Goal: Task Accomplishment & Management: Use online tool/utility

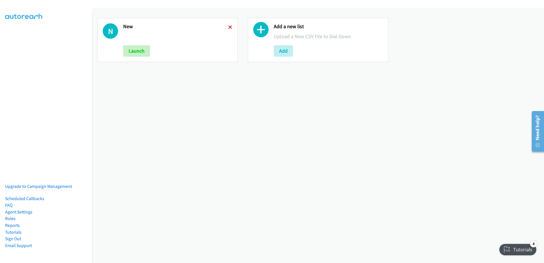
click at [231, 26] on icon at bounding box center [230, 28] width 4 height 4
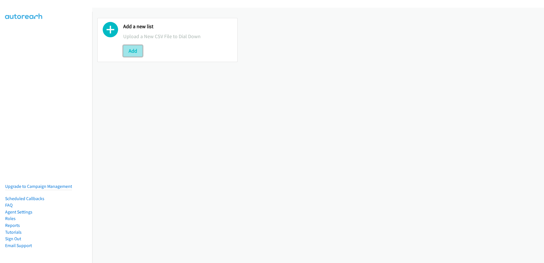
click at [133, 52] on button "Add" at bounding box center [132, 50] width 19 height 11
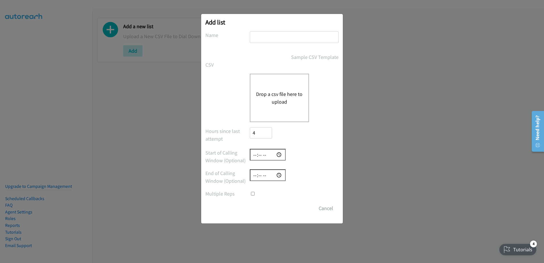
click at [278, 41] on input "text" at bounding box center [294, 37] width 89 height 12
type input "New leads"
checkbox input "true"
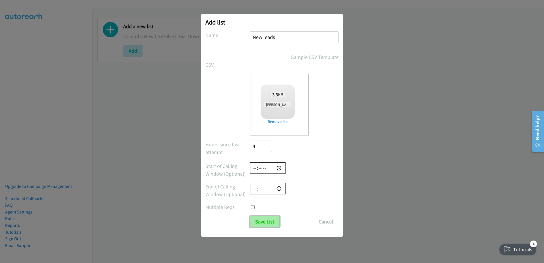
click at [261, 225] on input "Save List" at bounding box center [265, 221] width 30 height 11
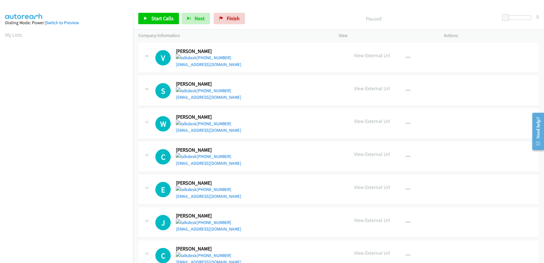
scroll to position [56, 0]
click at [171, 16] on span "Start Calls" at bounding box center [162, 18] width 22 height 7
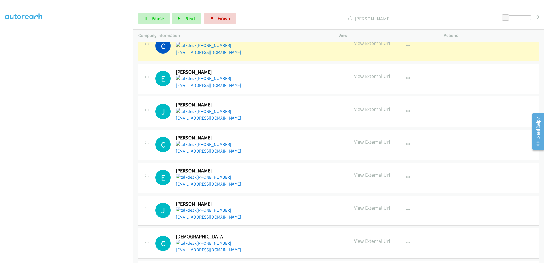
scroll to position [114, 0]
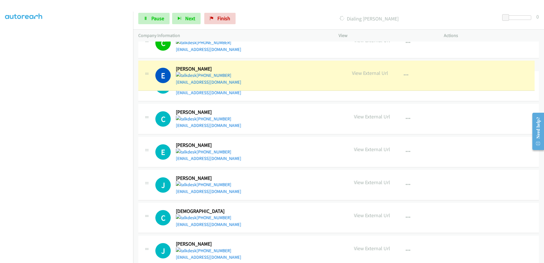
drag, startPoint x: 177, startPoint y: 111, endPoint x: 297, endPoint y: 91, distance: 122.3
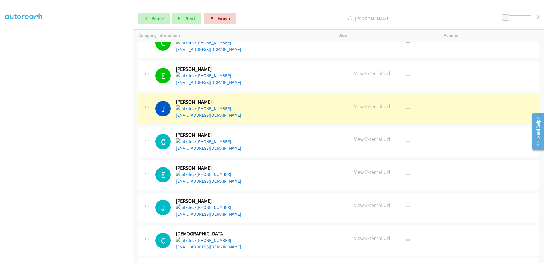
scroll to position [142, 0]
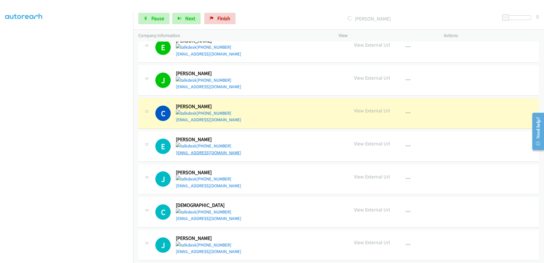
drag, startPoint x: 204, startPoint y: 151, endPoint x: 190, endPoint y: 152, distance: 13.1
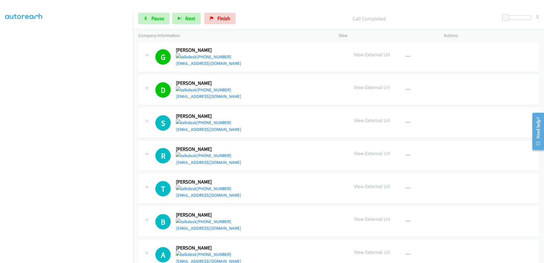
scroll to position [484, 0]
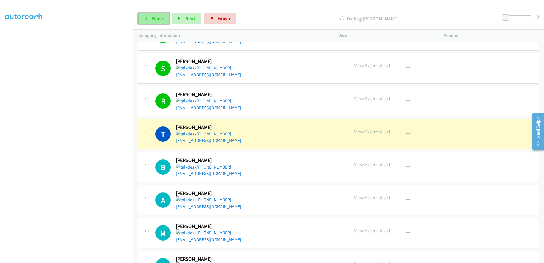
click at [149, 16] on link "Pause" at bounding box center [153, 18] width 31 height 11
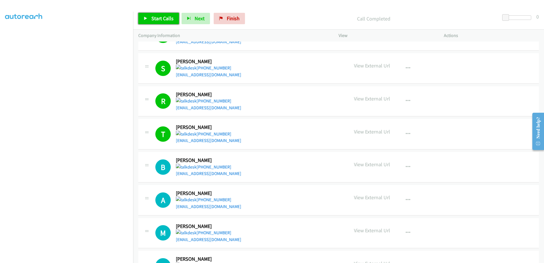
click at [169, 21] on span "Start Calls" at bounding box center [162, 18] width 22 height 7
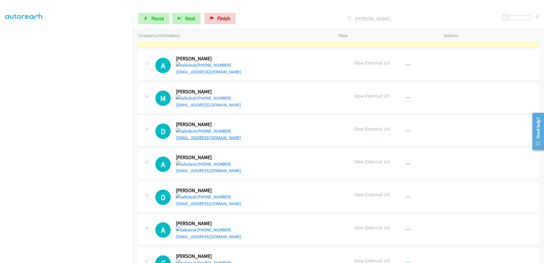
scroll to position [626, 0]
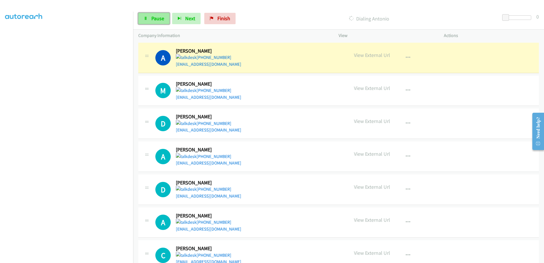
click at [158, 20] on span "Pause" at bounding box center [157, 18] width 13 height 7
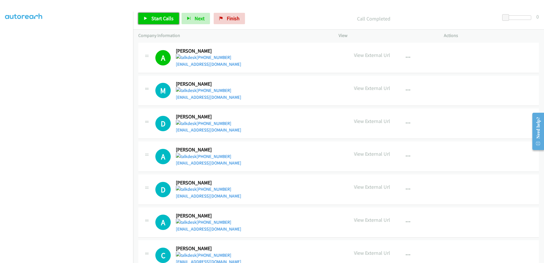
click at [159, 20] on span "Start Calls" at bounding box center [162, 18] width 22 height 7
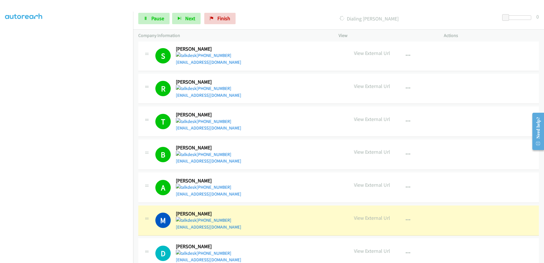
scroll to position [569, 0]
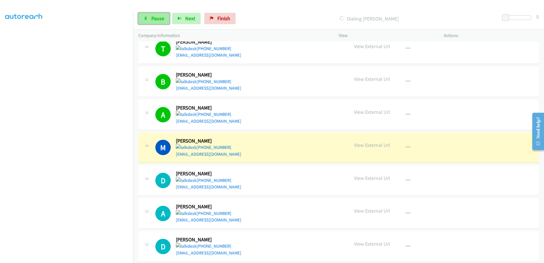
click at [164, 15] on link "Pause" at bounding box center [153, 18] width 31 height 11
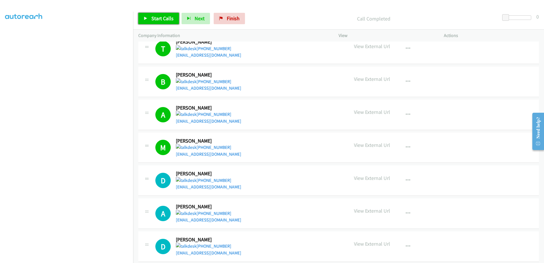
click at [159, 19] on span "Start Calls" at bounding box center [162, 18] width 22 height 7
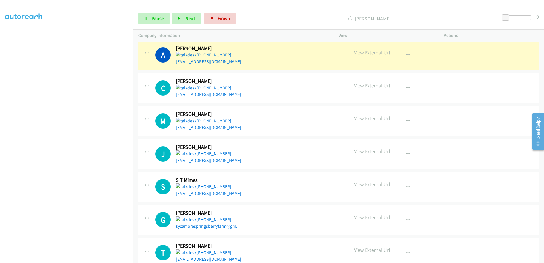
scroll to position [797, 0]
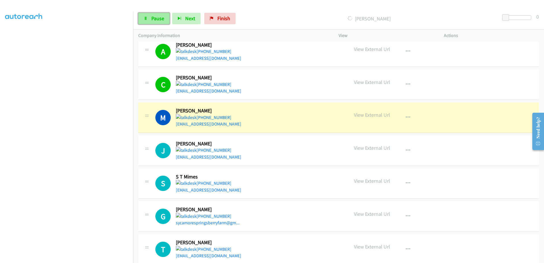
click at [161, 22] on link "Pause" at bounding box center [153, 18] width 31 height 11
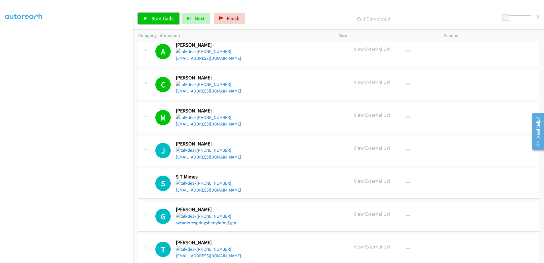
click at [166, 15] on span "Start Calls" at bounding box center [162, 18] width 22 height 7
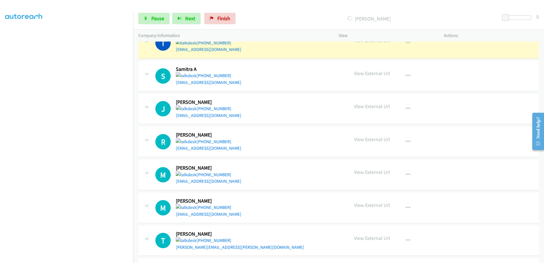
scroll to position [1090, 0]
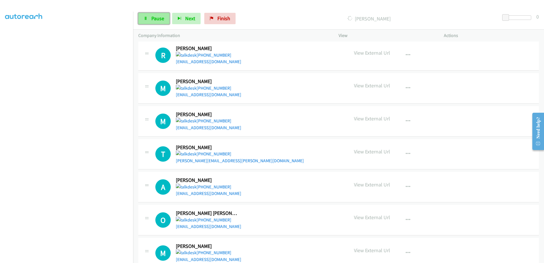
click at [161, 18] on span "Pause" at bounding box center [157, 18] width 13 height 7
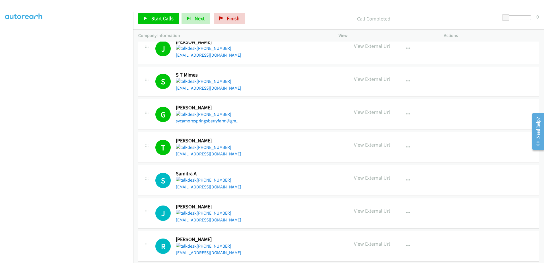
scroll to position [948, 0]
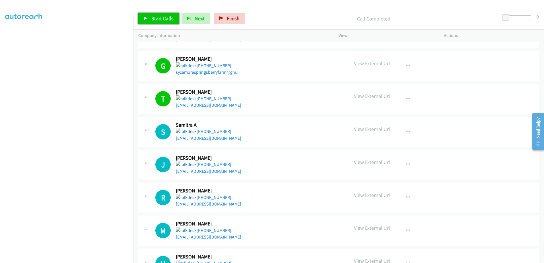
click at [157, 16] on span "Start Calls" at bounding box center [162, 18] width 22 height 7
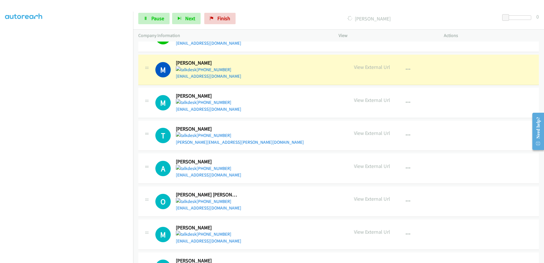
scroll to position [1119, 0]
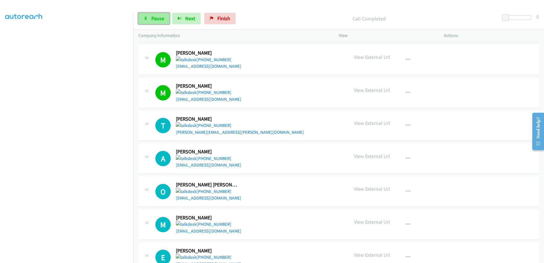
click at [154, 20] on span "Pause" at bounding box center [157, 18] width 13 height 7
click at [157, 19] on span "Start Calls" at bounding box center [162, 18] width 22 height 7
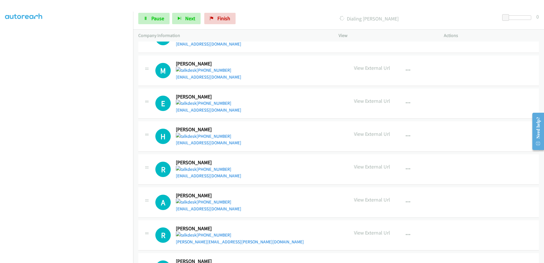
scroll to position [1204, 0]
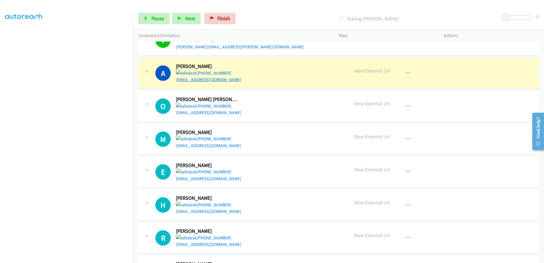
drag, startPoint x: 210, startPoint y: 111, endPoint x: 197, endPoint y: 82, distance: 32.1
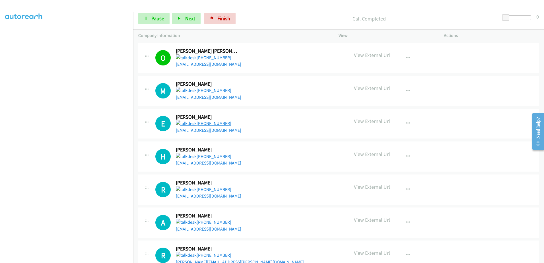
scroll to position [1261, 0]
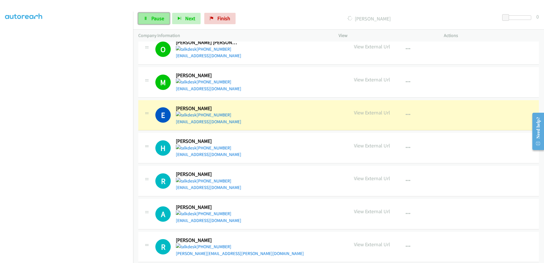
drag, startPoint x: 150, startPoint y: 14, endPoint x: 168, endPoint y: 14, distance: 18.5
click at [150, 14] on link "Pause" at bounding box center [153, 18] width 31 height 11
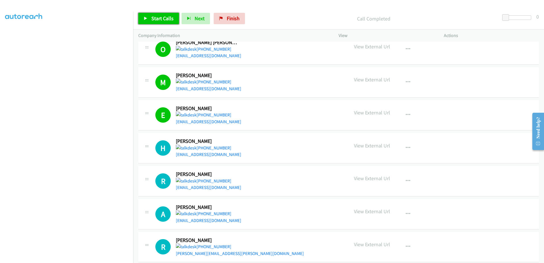
click at [162, 19] on span "Start Calls" at bounding box center [162, 18] width 22 height 7
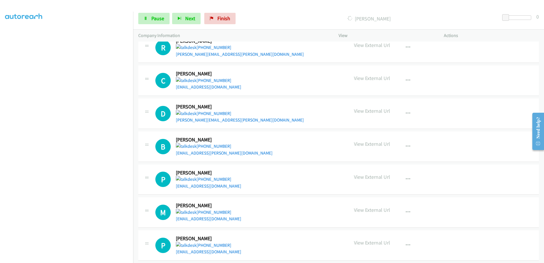
scroll to position [1403, 0]
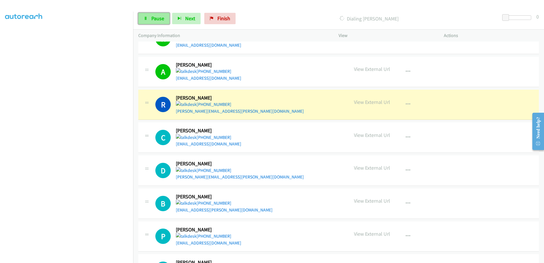
click at [156, 17] on span "Pause" at bounding box center [157, 18] width 13 height 7
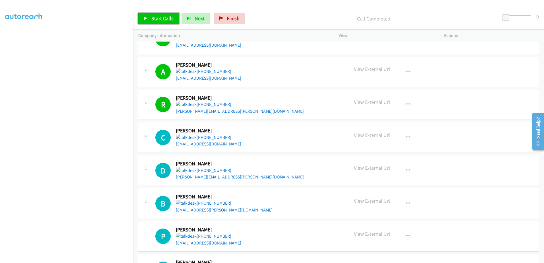
drag, startPoint x: 161, startPoint y: 22, endPoint x: 171, endPoint y: 30, distance: 12.6
click at [161, 22] on link "Start Calls" at bounding box center [158, 18] width 41 height 11
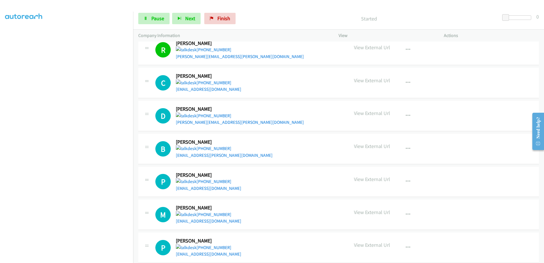
scroll to position [1460, 0]
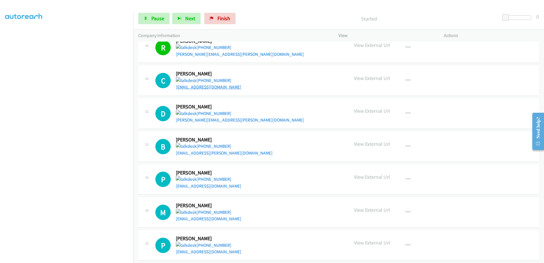
drag, startPoint x: 221, startPoint y: 91, endPoint x: 219, endPoint y: 87, distance: 5.2
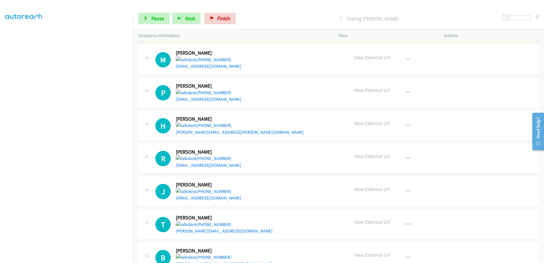
scroll to position [1603, 0]
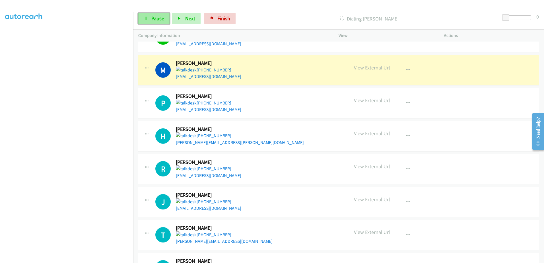
click at [163, 17] on span "Pause" at bounding box center [157, 18] width 13 height 7
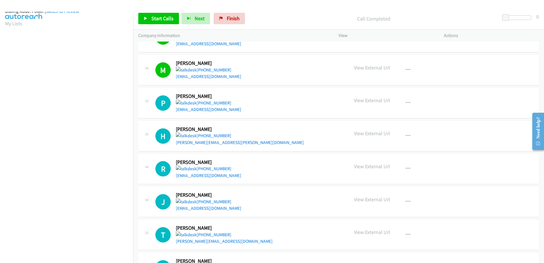
scroll to position [0, 0]
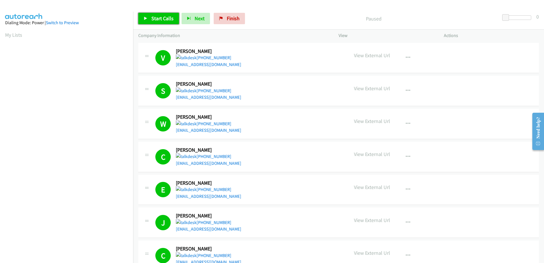
click at [166, 17] on span "Start Calls" at bounding box center [162, 18] width 22 height 7
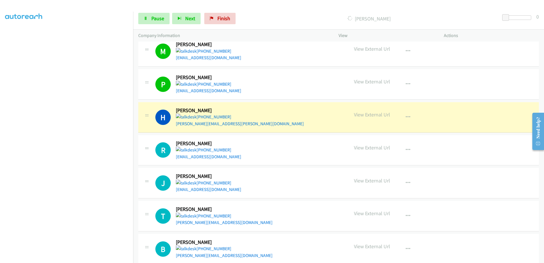
scroll to position [1631, 0]
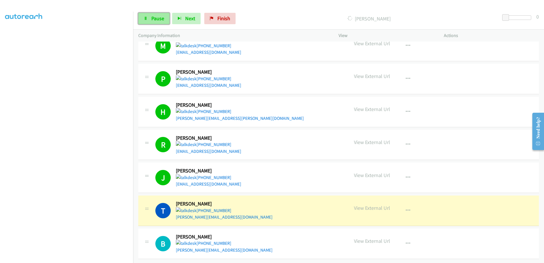
click at [159, 18] on span "Pause" at bounding box center [157, 18] width 13 height 7
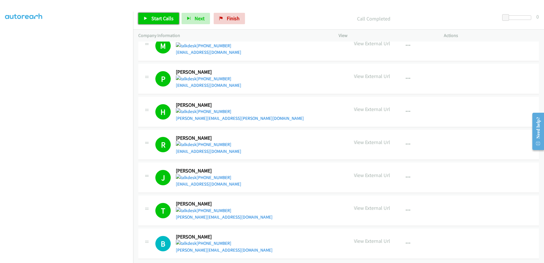
click at [163, 18] on span "Start Calls" at bounding box center [162, 18] width 22 height 7
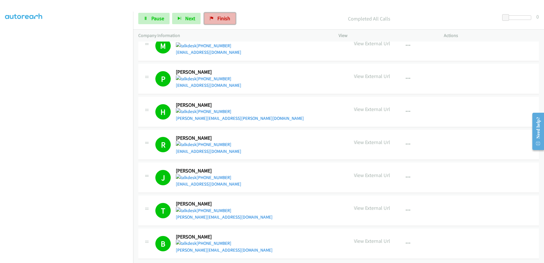
click at [227, 19] on span "Finish" at bounding box center [224, 18] width 13 height 7
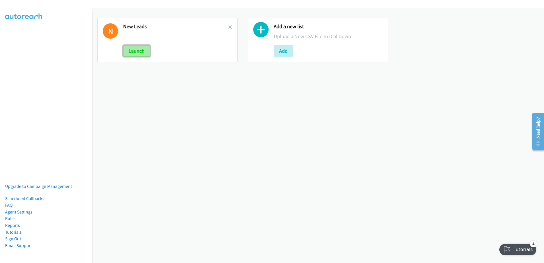
click at [140, 52] on button "Launch" at bounding box center [136, 50] width 27 height 11
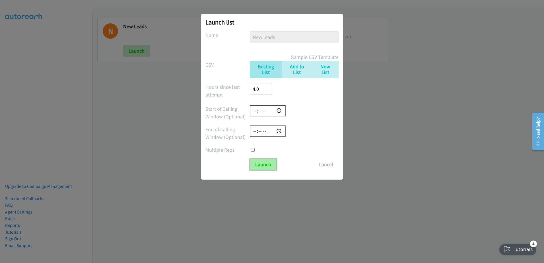
click at [272, 165] on input "Launch" at bounding box center [263, 164] width 27 height 11
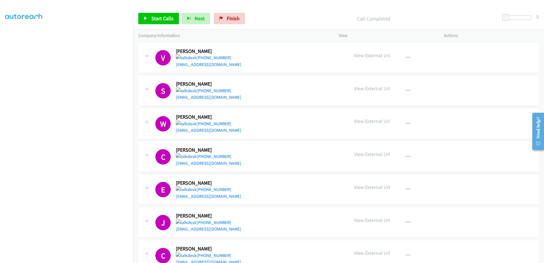
scroll to position [56, 0]
click at [4, 33] on aside "Dialing Mode: Power | Switch to Preview My Lists" at bounding box center [66, 117] width 133 height 315
click at [7, 34] on link "My Lists" at bounding box center [13, 35] width 17 height 7
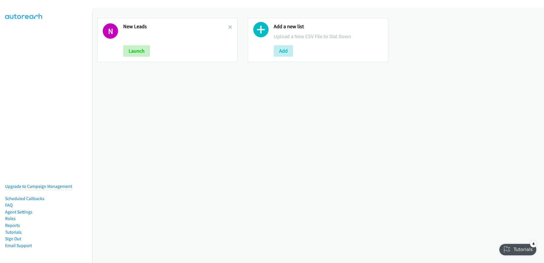
click at [259, 34] on icon at bounding box center [260, 30] width 15 height 15
click at [279, 54] on button "Add" at bounding box center [283, 50] width 19 height 11
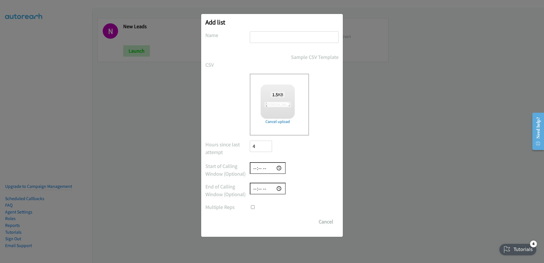
checkbox input "true"
click at [284, 35] on input "text" at bounding box center [294, 37] width 89 height 12
type input "new leads"
click at [253, 222] on input "Save List" at bounding box center [265, 221] width 30 height 11
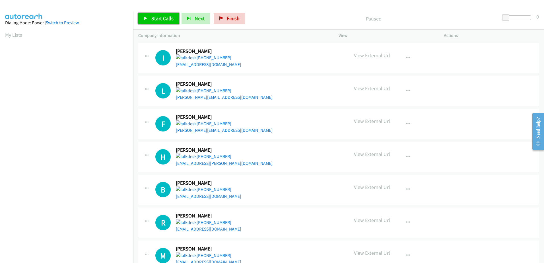
click at [150, 19] on link "Start Calls" at bounding box center [158, 18] width 41 height 11
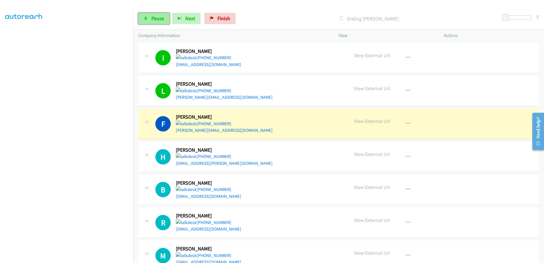
click at [160, 19] on span "Pause" at bounding box center [157, 18] width 13 height 7
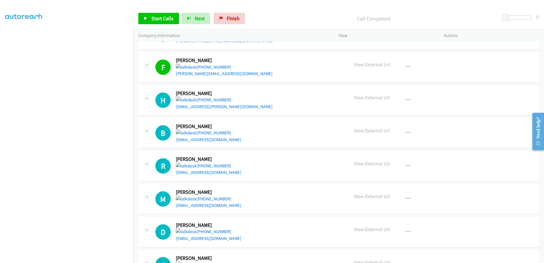
scroll to position [57, 0]
click at [157, 18] on span "Start Calls" at bounding box center [162, 18] width 22 height 7
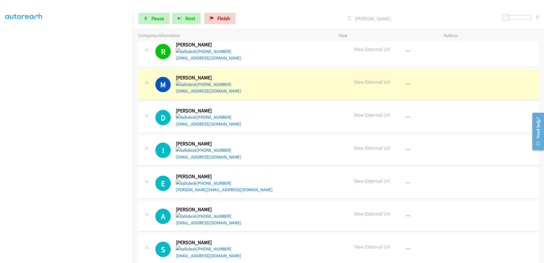
scroll to position [171, 0]
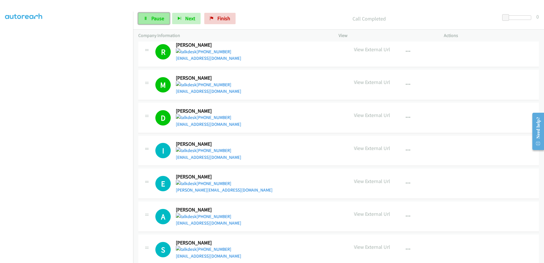
click at [159, 22] on link "Pause" at bounding box center [153, 18] width 31 height 11
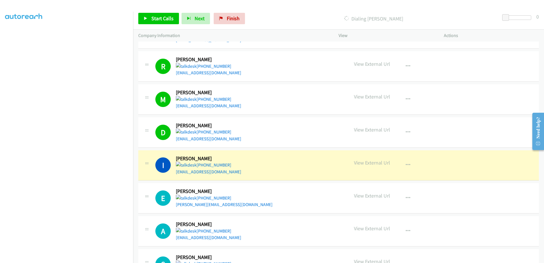
scroll to position [142, 0]
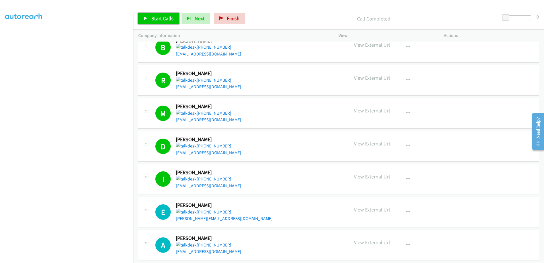
click at [148, 17] on link "Start Calls" at bounding box center [158, 18] width 41 height 11
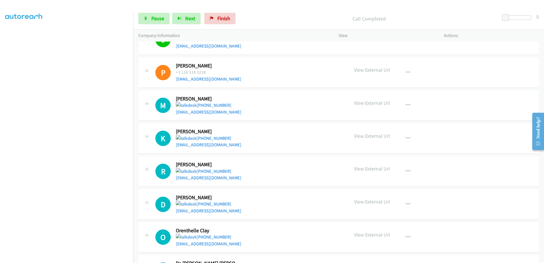
scroll to position [614, 0]
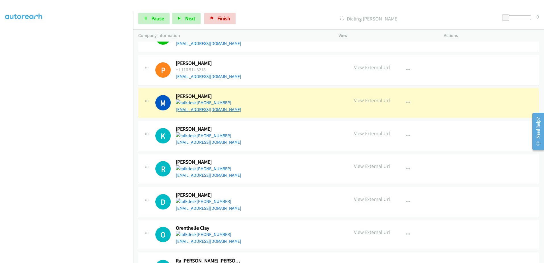
drag, startPoint x: 206, startPoint y: 113, endPoint x: 206, endPoint y: 108, distance: 4.6
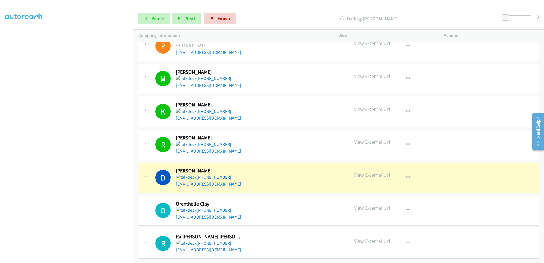
scroll to position [56, 0]
click at [403, 205] on button "button" at bounding box center [408, 210] width 15 height 11
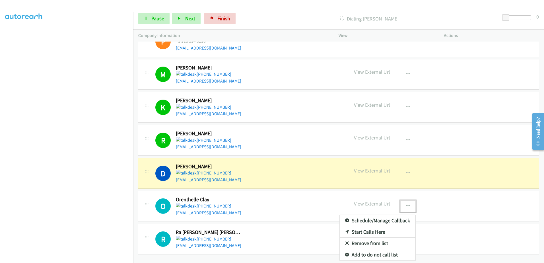
click at [403, 205] on div at bounding box center [272, 131] width 544 height 263
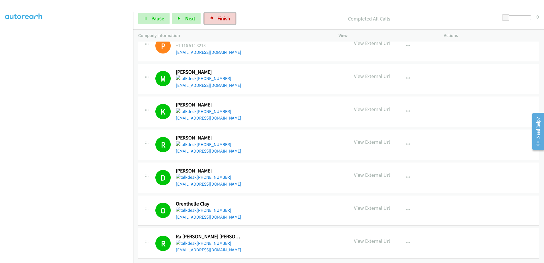
drag, startPoint x: 225, startPoint y: 18, endPoint x: 300, endPoint y: 17, distance: 74.3
click at [225, 18] on span "Finish" at bounding box center [224, 18] width 13 height 7
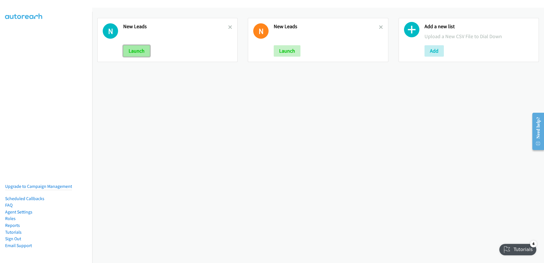
click at [128, 50] on button "Launch" at bounding box center [136, 50] width 27 height 11
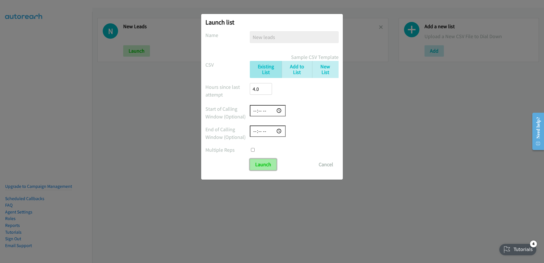
click at [261, 164] on input "Launch" at bounding box center [263, 164] width 27 height 11
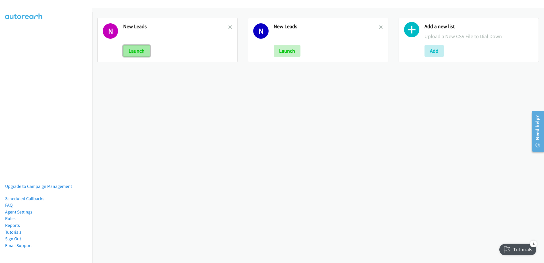
click at [138, 51] on button "Launch" at bounding box center [136, 50] width 27 height 11
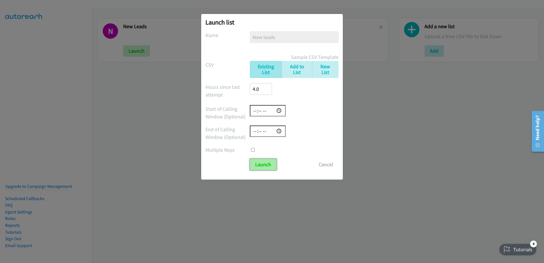
drag, startPoint x: 261, startPoint y: 163, endPoint x: 264, endPoint y: 165, distance: 4.4
click at [261, 163] on input "Launch" at bounding box center [263, 164] width 27 height 11
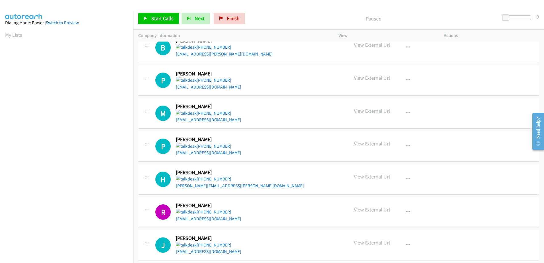
scroll to position [1631, 0]
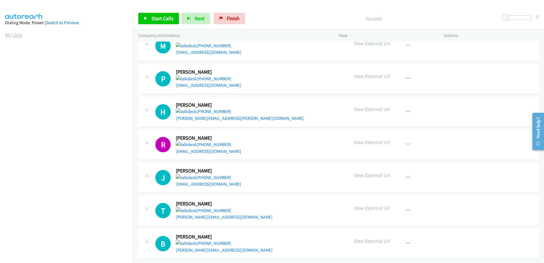
click at [9, 34] on link "My Lists" at bounding box center [13, 35] width 17 height 7
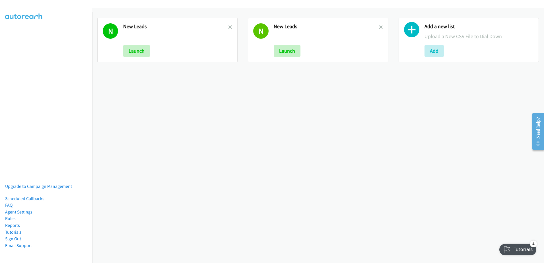
click at [226, 136] on div "N New Leads Launch N New Leads Launch Add a new list Upload a New CSV File to D…" at bounding box center [318, 135] width 452 height 255
click at [145, 49] on button "Launch" at bounding box center [136, 50] width 27 height 11
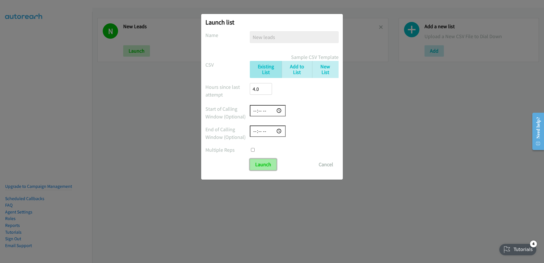
drag, startPoint x: 255, startPoint y: 169, endPoint x: 257, endPoint y: 167, distance: 3.0
click at [254, 169] on input "Launch" at bounding box center [263, 164] width 27 height 11
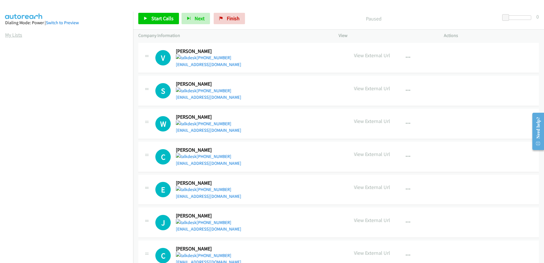
click at [12, 36] on link "My Lists" at bounding box center [13, 35] width 17 height 7
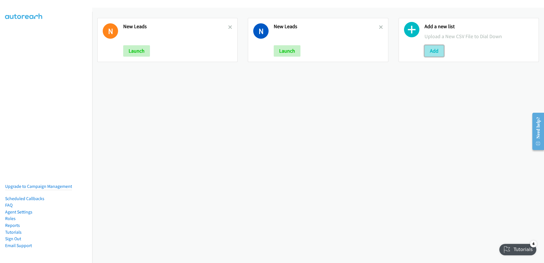
click at [430, 49] on button "Add" at bounding box center [434, 50] width 19 height 11
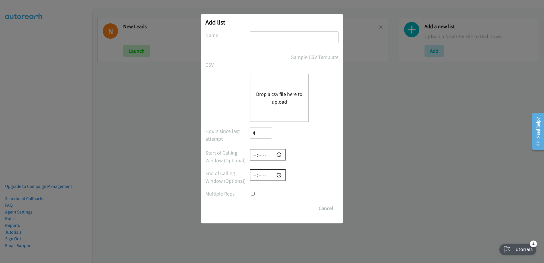
click at [275, 34] on input "text" at bounding box center [294, 37] width 89 height 12
type input "fu"
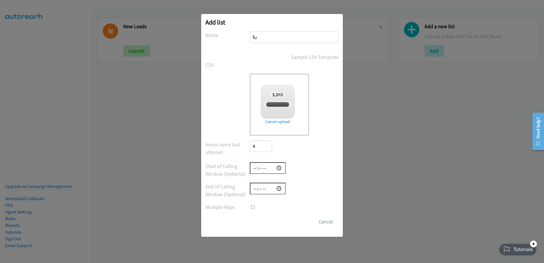
checkbox input "true"
click at [261, 222] on input "Save List" at bounding box center [265, 221] width 30 height 11
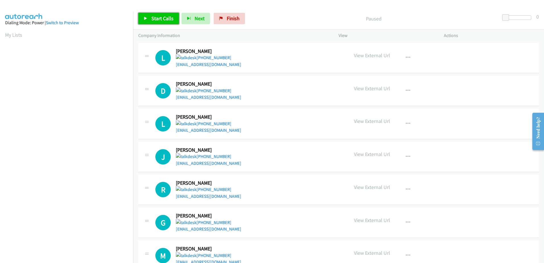
click at [165, 21] on span "Start Calls" at bounding box center [162, 18] width 22 height 7
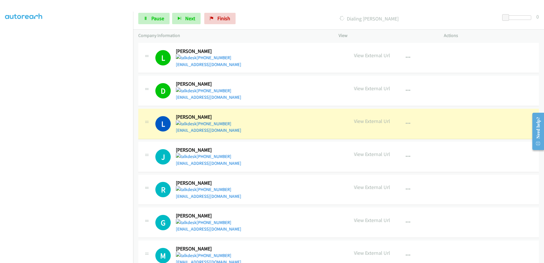
scroll to position [57, 0]
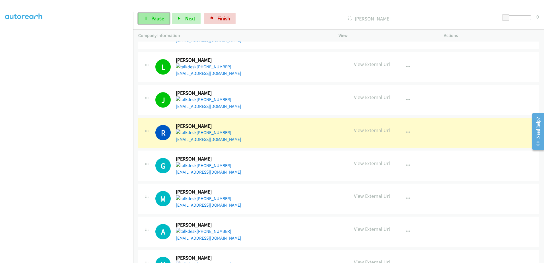
click at [157, 17] on span "Pause" at bounding box center [157, 18] width 13 height 7
